Goal: Find specific page/section: Find specific page/section

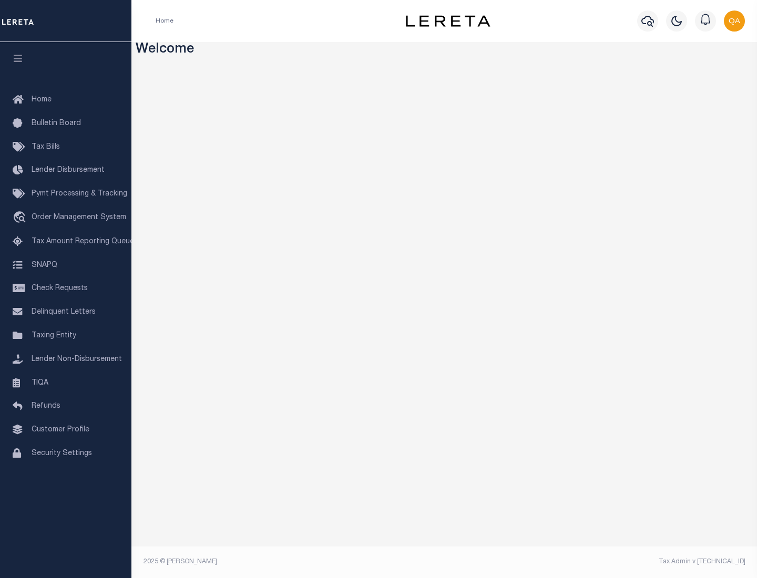
click at [66, 382] on link "TIQA" at bounding box center [65, 383] width 131 height 24
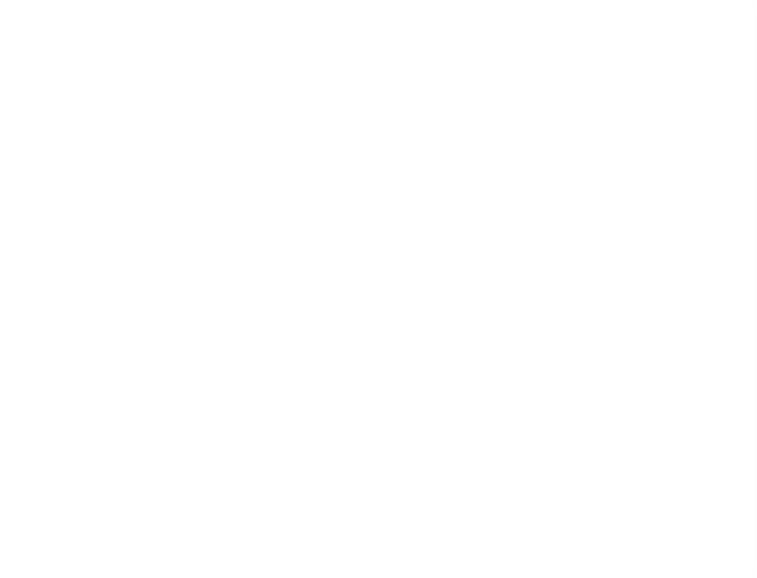
select select "200"
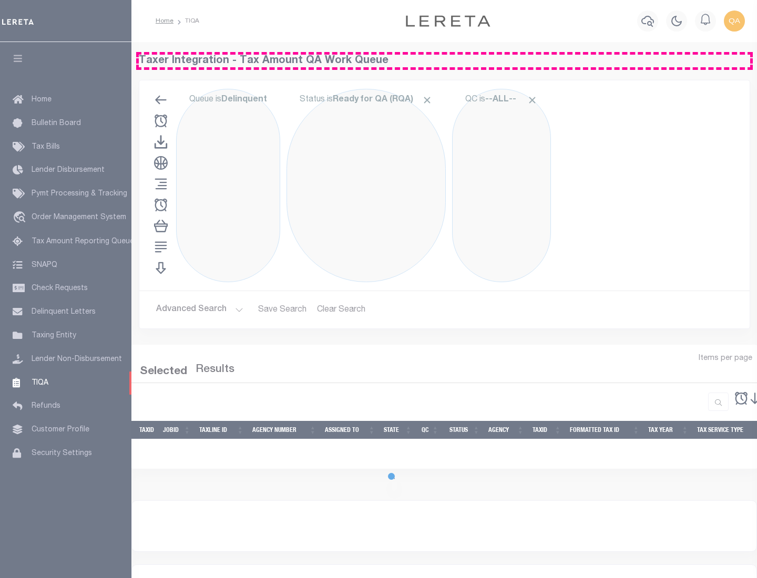
select select "200"
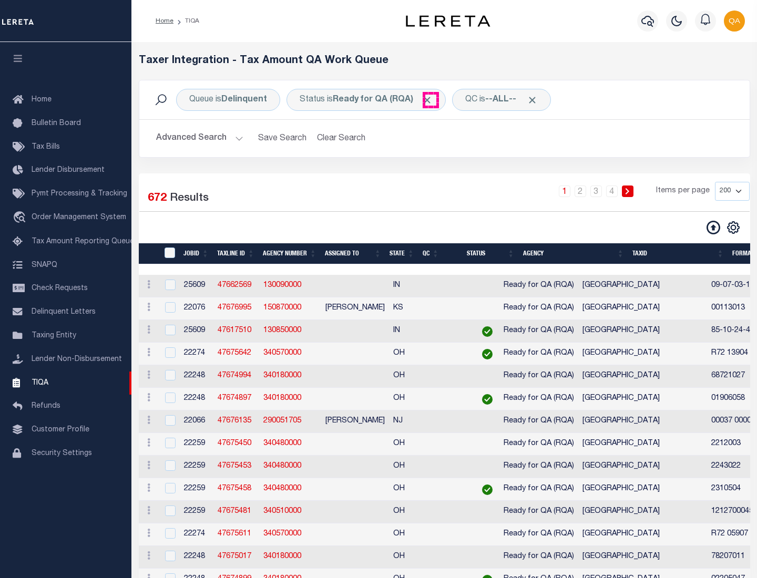
click at [430, 100] on span "Click to Remove" at bounding box center [426, 100] width 11 height 11
